Goal: Register for event/course

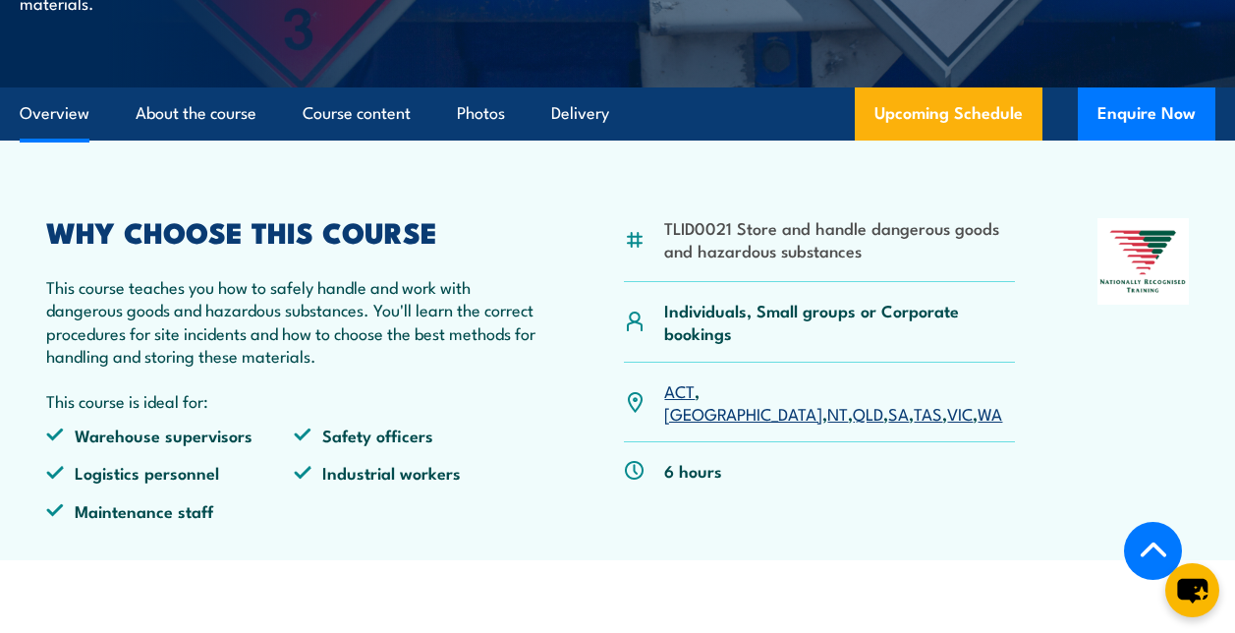
scroll to position [589, 0]
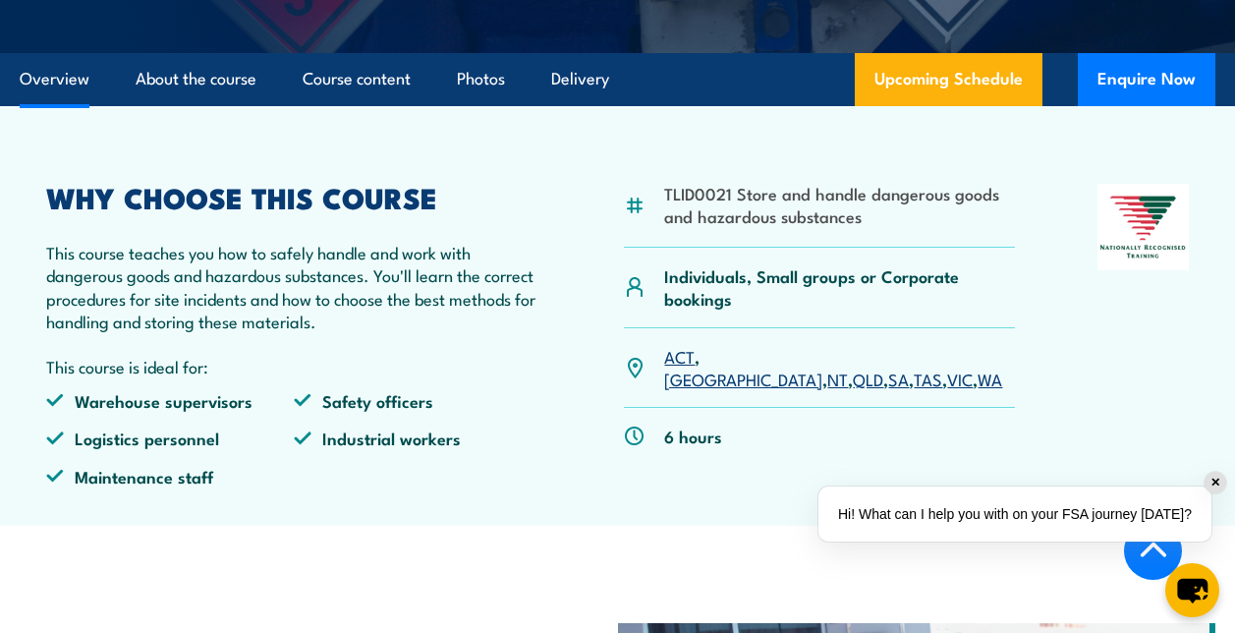
click at [978, 390] on link "WA" at bounding box center [990, 378] width 25 height 24
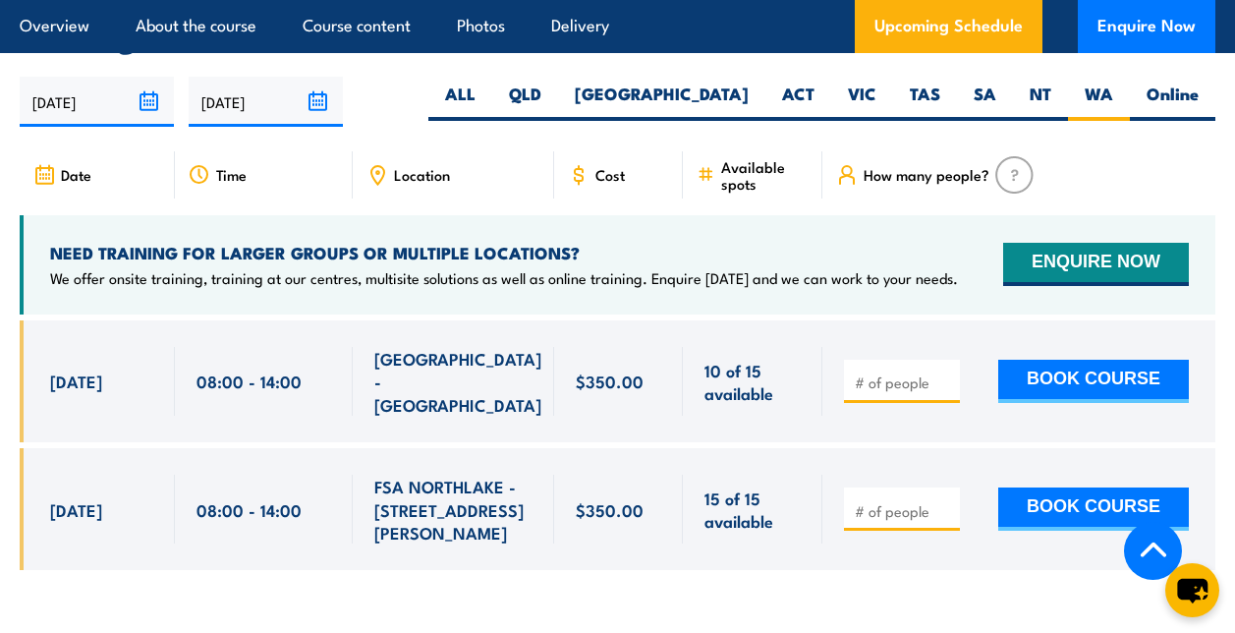
scroll to position [3005, 0]
